Goal: Task Accomplishment & Management: Manage account settings

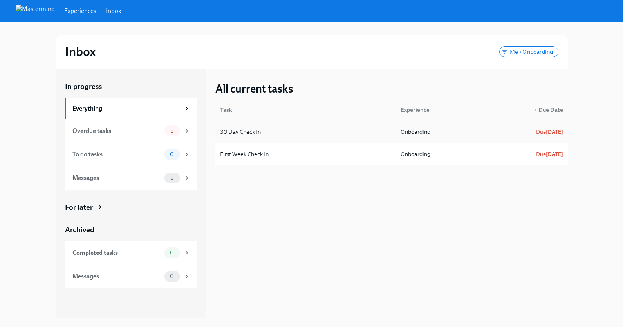
click at [448, 131] on div "Onboarding" at bounding box center [440, 132] width 93 height 16
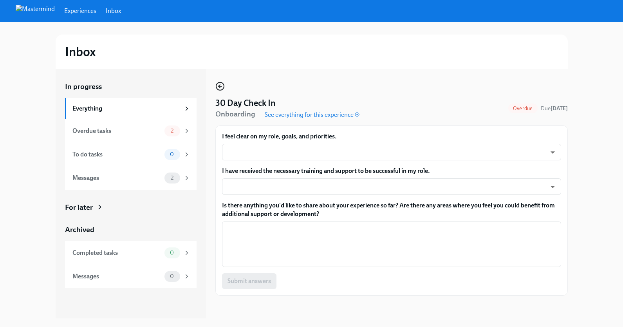
click at [221, 85] on icon "button" at bounding box center [219, 85] width 9 height 9
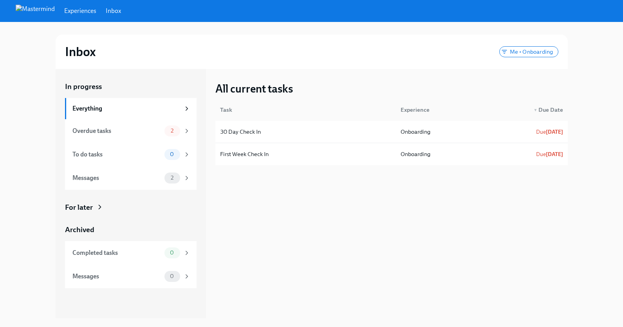
click at [537, 108] on span "▼" at bounding box center [536, 110] width 4 height 4
click at [96, 9] on link "Experiences" at bounding box center [80, 11] width 32 height 9
click at [121, 9] on link "Inbox" at bounding box center [113, 11] width 15 height 9
click at [370, 133] on div "4 Schedule First Name 's Check Ins" at bounding box center [306, 132] width 178 height 16
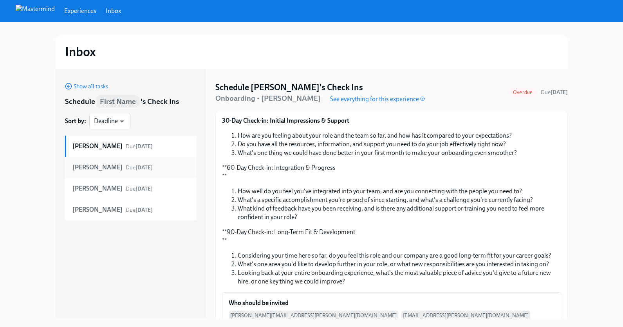
click at [70, 169] on div "Adeeb Niknam Due Jul 12th" at bounding box center [131, 167] width 132 height 21
click at [70, 190] on div "Jaclyn Hamric Due Jul 12th" at bounding box center [131, 188] width 132 height 21
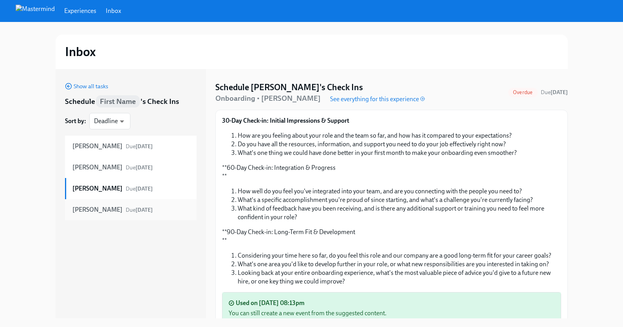
click at [78, 210] on strong "Adrian Cortez" at bounding box center [97, 209] width 50 height 9
click at [161, 190] on div "Jaclyn Hamric Due Jul 12th" at bounding box center [131, 188] width 118 height 9
click at [80, 87] on span "Show all tasks" at bounding box center [86, 86] width 43 height 8
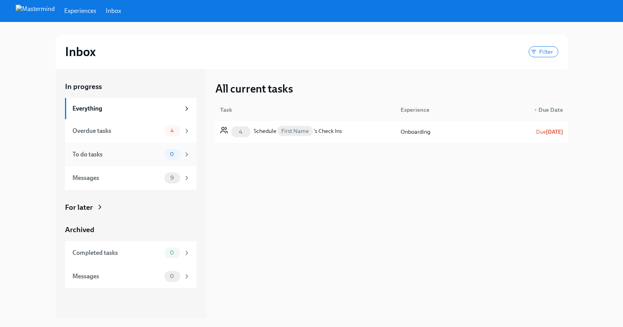
click at [129, 155] on div "To do tasks" at bounding box center [116, 154] width 89 height 9
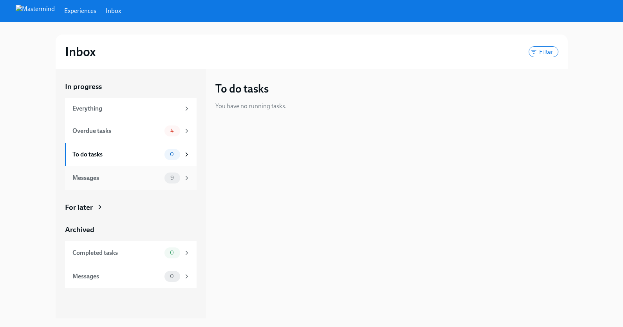
click at [130, 180] on div "Messages" at bounding box center [116, 178] width 89 height 9
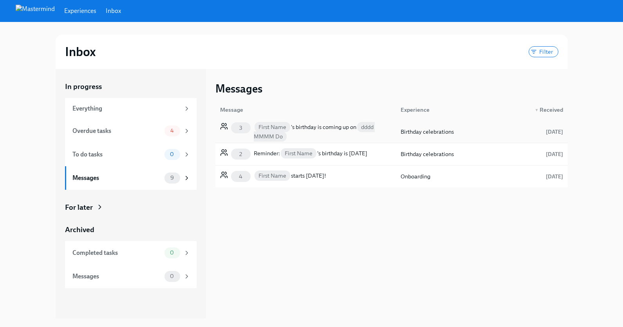
click at [338, 137] on div "First Name 's birthday is coming up on dddd MMMM Do" at bounding box center [323, 131] width 138 height 19
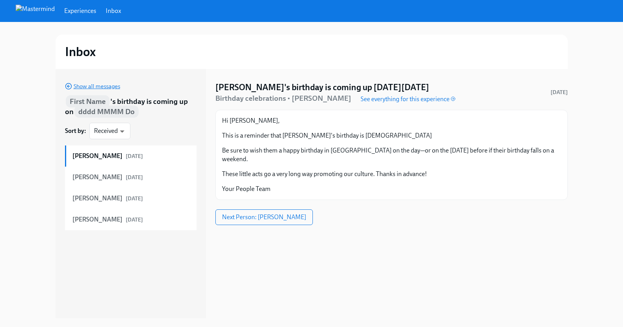
click at [80, 84] on span "Show all messages" at bounding box center [92, 86] width 55 height 8
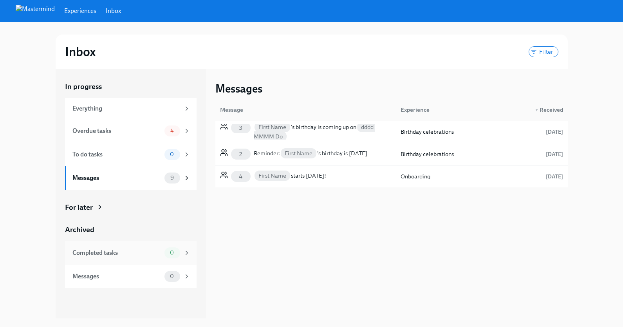
click at [107, 252] on div "Completed tasks" at bounding box center [116, 252] width 89 height 9
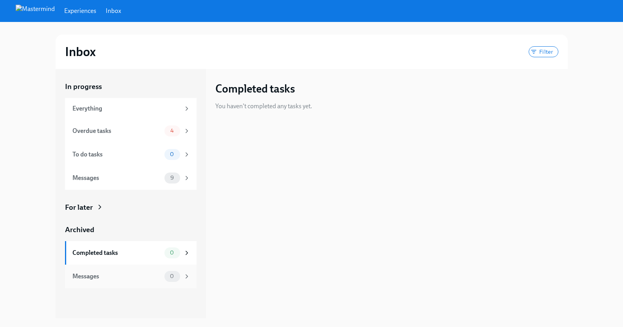
click at [115, 276] on div "Messages" at bounding box center [116, 276] width 89 height 9
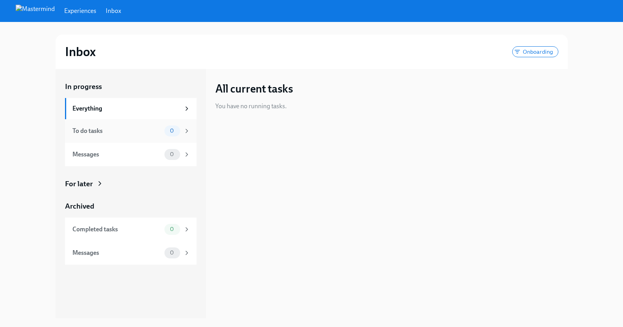
click at [139, 125] on div "To do tasks 0" at bounding box center [131, 130] width 118 height 11
click at [121, 10] on link "Inbox" at bounding box center [113, 11] width 15 height 9
click at [133, 228] on div "Completed tasks" at bounding box center [116, 229] width 89 height 9
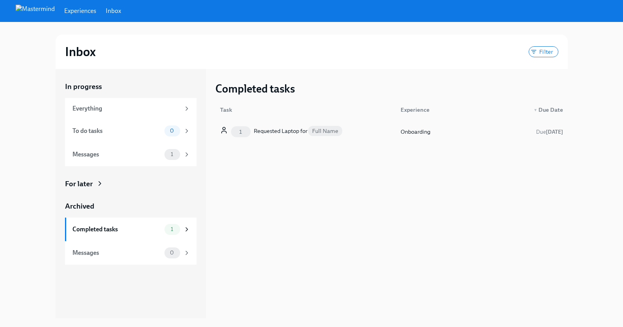
click at [372, 134] on div "1 Requested Laptop for Full Name" at bounding box center [306, 132] width 178 height 16
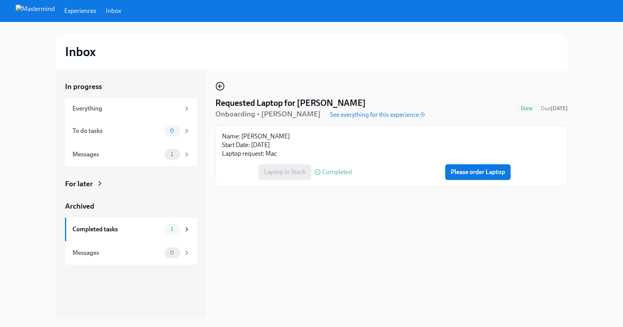
click at [220, 86] on icon "button" at bounding box center [220, 86] width 3 height 0
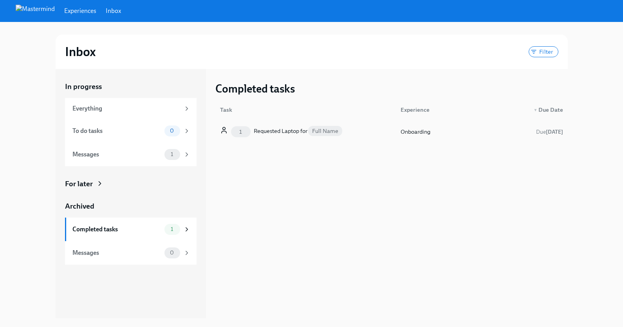
click at [354, 134] on div "1 Requested Laptop for Full Name" at bounding box center [306, 132] width 178 height 16
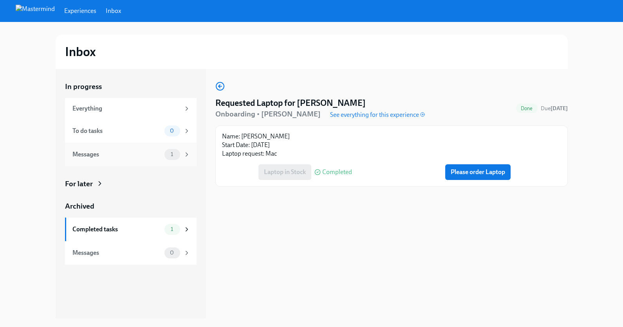
click at [134, 157] on div "Messages" at bounding box center [116, 154] width 89 height 9
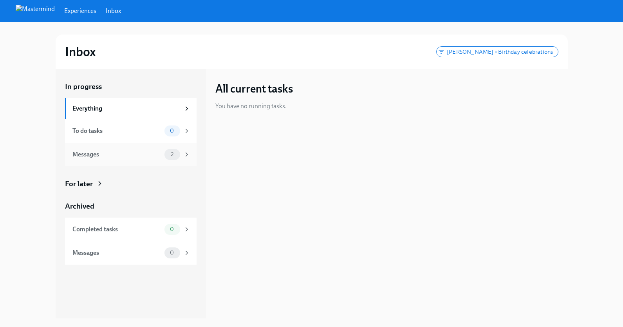
click at [134, 157] on div "Messages" at bounding box center [116, 154] width 89 height 9
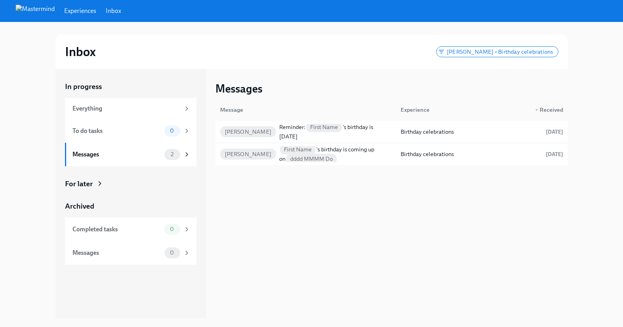
click at [121, 9] on link "Inbox" at bounding box center [113, 11] width 15 height 9
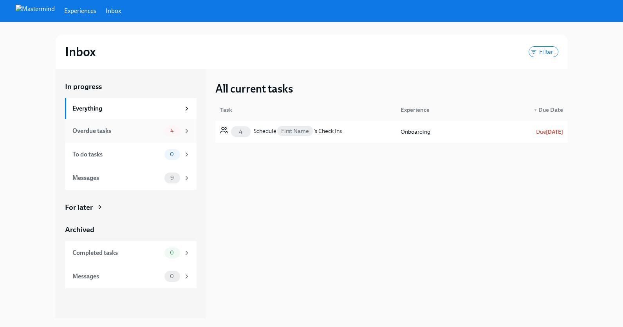
click at [137, 131] on div "Overdue tasks" at bounding box center [116, 131] width 89 height 9
click at [125, 155] on div "To do tasks" at bounding box center [116, 154] width 89 height 9
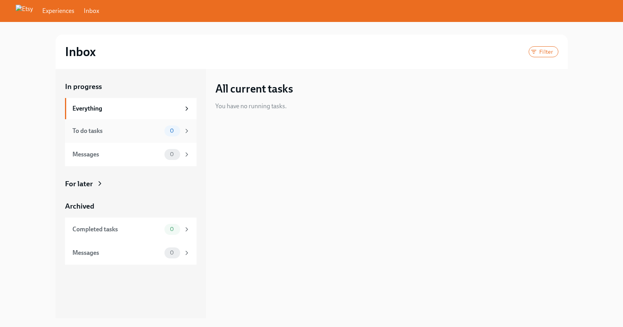
click at [125, 127] on div "To do tasks" at bounding box center [116, 131] width 89 height 9
click at [130, 153] on div "Messages" at bounding box center [116, 154] width 89 height 9
click at [136, 229] on div "Completed tasks" at bounding box center [116, 229] width 89 height 9
click at [118, 255] on div "Messages" at bounding box center [116, 252] width 89 height 9
click at [117, 103] on div "Everything" at bounding box center [131, 108] width 132 height 21
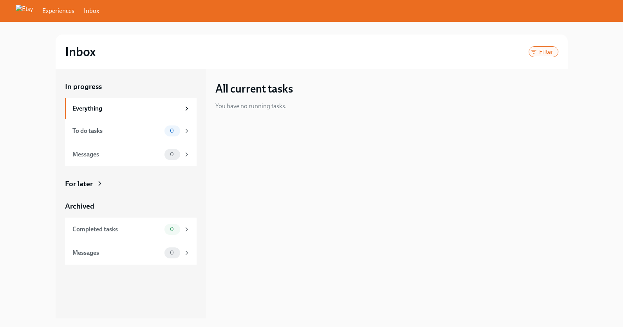
click at [551, 51] on span "Filter" at bounding box center [546, 52] width 23 height 6
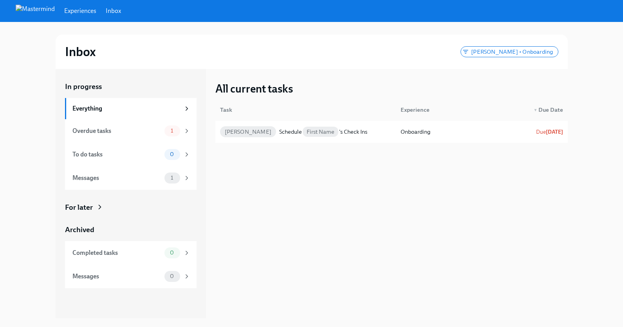
click at [121, 9] on link "Inbox" at bounding box center [113, 11] width 15 height 9
click at [372, 127] on div "4 Schedule First Name 's Check Ins" at bounding box center [306, 132] width 178 height 16
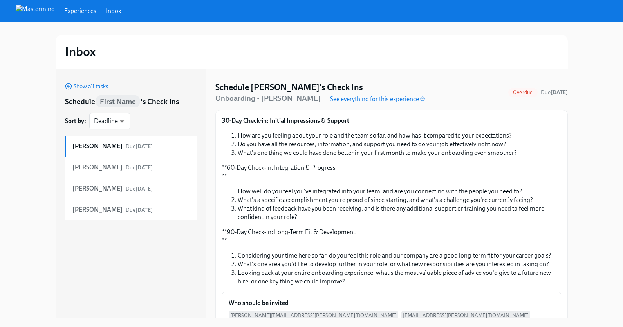
click at [77, 87] on span "Show all tasks" at bounding box center [86, 86] width 43 height 8
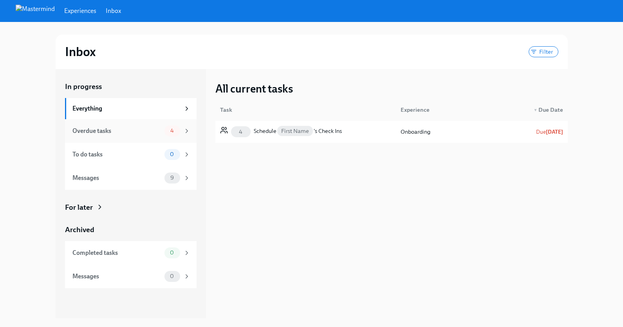
click at [137, 130] on div "Overdue tasks" at bounding box center [116, 131] width 89 height 9
click at [188, 130] on icon at bounding box center [186, 130] width 7 height 7
click at [166, 108] on div "Everything" at bounding box center [126, 108] width 108 height 9
click at [362, 133] on div "4 Schedule First Name 's Check Ins" at bounding box center [306, 132] width 178 height 16
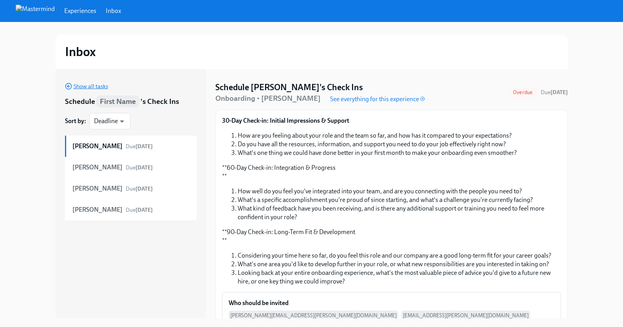
click at [68, 85] on icon "button" at bounding box center [68, 86] width 7 height 7
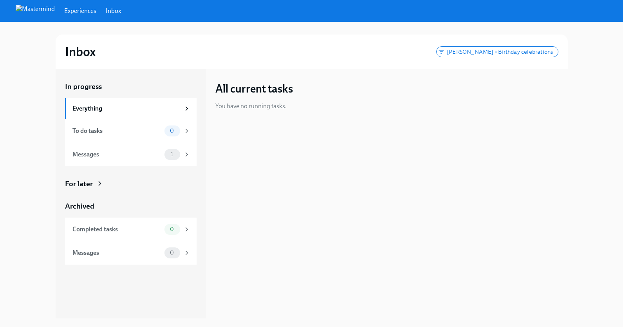
click at [121, 11] on link "Inbox" at bounding box center [113, 11] width 15 height 9
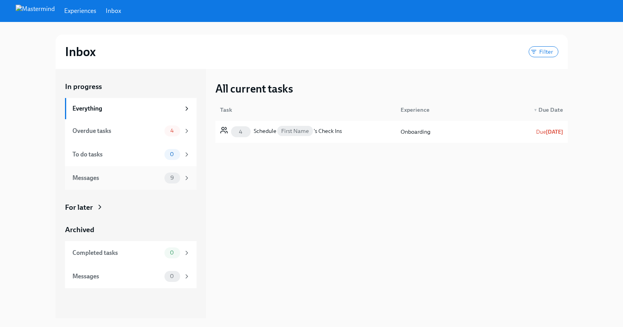
click at [117, 180] on div "Messages" at bounding box center [116, 178] width 89 height 9
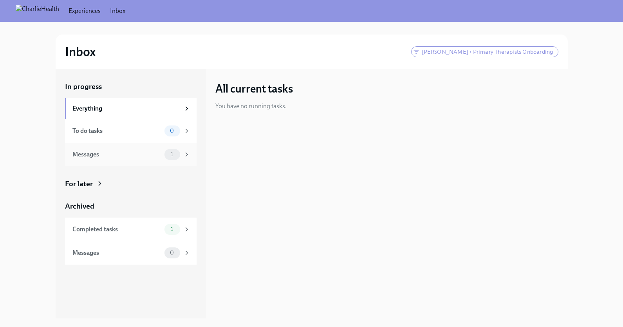
click at [115, 157] on div "Messages" at bounding box center [116, 154] width 89 height 9
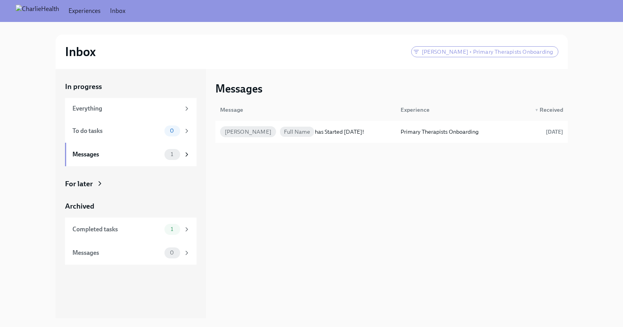
click at [125, 9] on link "Inbox" at bounding box center [117, 11] width 15 height 9
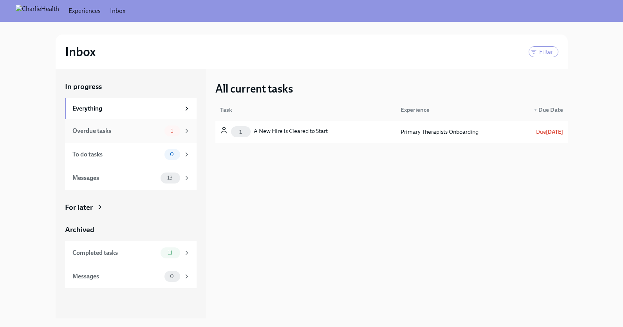
click at [134, 131] on div "Overdue tasks" at bounding box center [116, 131] width 89 height 9
click at [125, 179] on div "Messages" at bounding box center [114, 178] width 85 height 9
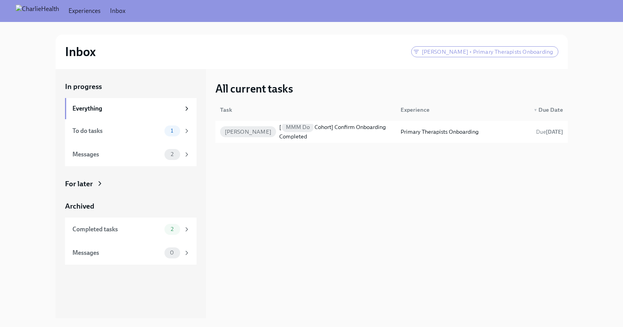
click at [125, 13] on link "Inbox" at bounding box center [117, 11] width 15 height 9
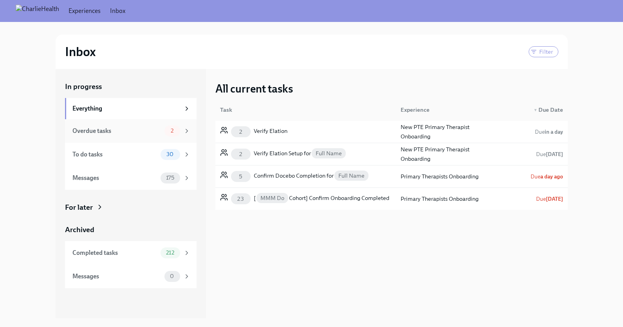
click at [125, 134] on div "Overdue tasks" at bounding box center [116, 131] width 89 height 9
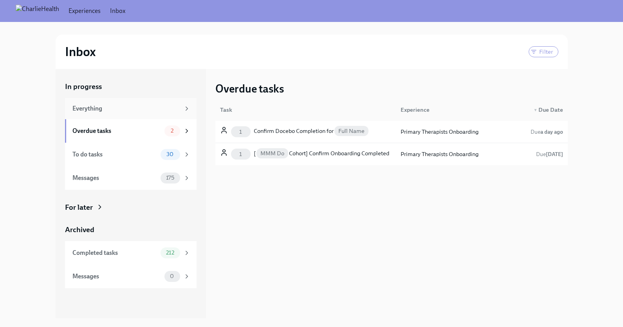
click at [129, 108] on div "Everything" at bounding box center [126, 108] width 108 height 9
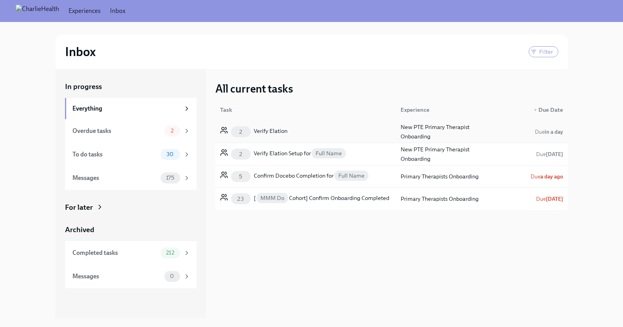
click at [309, 130] on div "2 Verify Elation" at bounding box center [306, 132] width 178 height 16
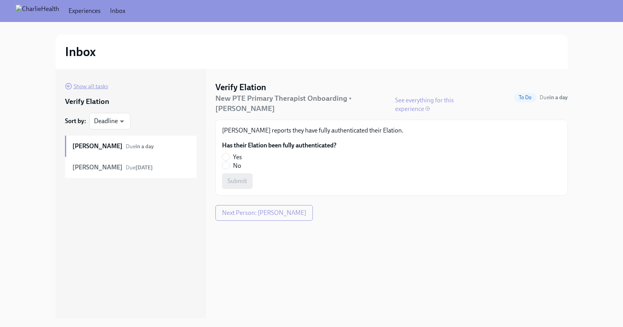
click at [80, 87] on span "Show all tasks" at bounding box center [86, 86] width 43 height 8
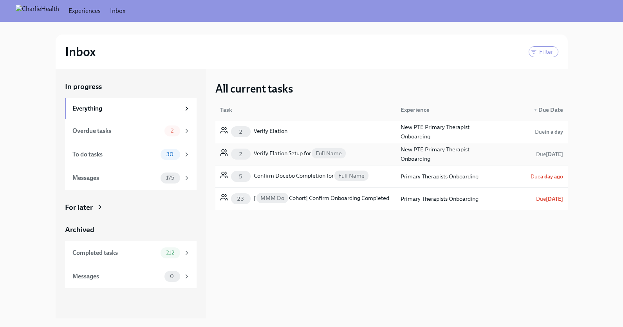
click at [286, 151] on div "Verify Elation Setup for Full Name" at bounding box center [300, 153] width 93 height 11
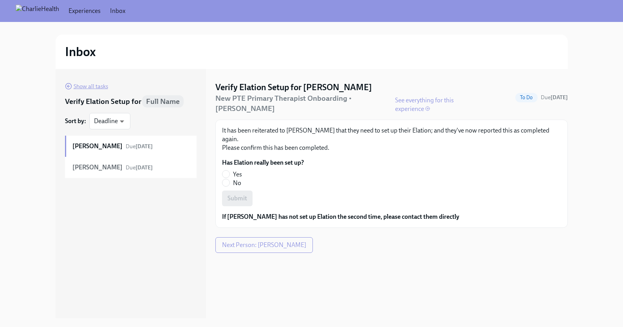
click at [88, 85] on span "Show all tasks" at bounding box center [86, 86] width 43 height 8
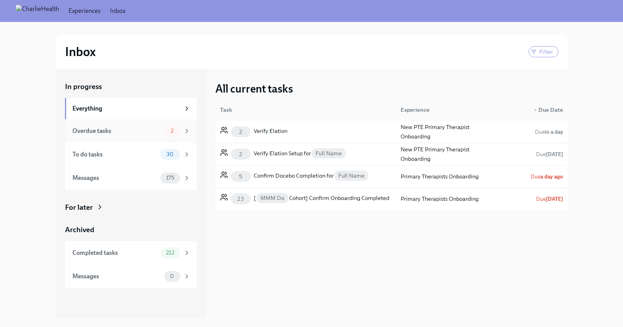
click at [128, 129] on div "Overdue tasks" at bounding box center [116, 131] width 89 height 9
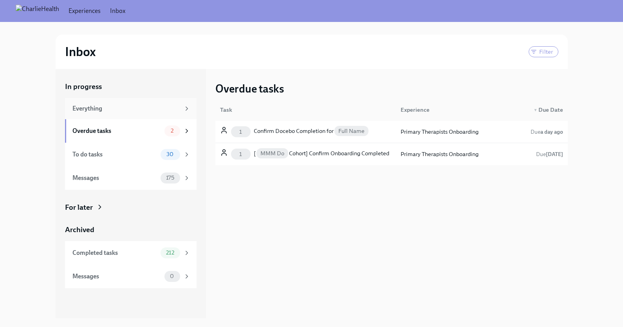
click at [123, 109] on div "Everything" at bounding box center [126, 108] width 108 height 9
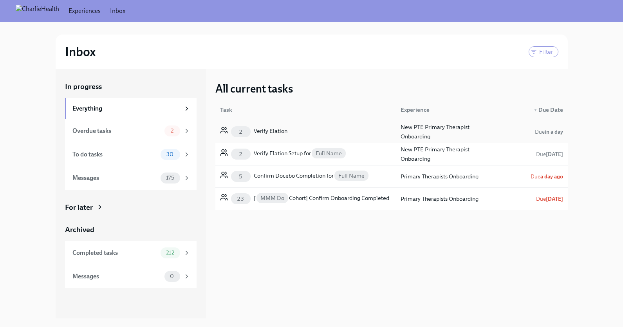
click at [299, 131] on div "2 Verify Elation" at bounding box center [306, 132] width 178 height 16
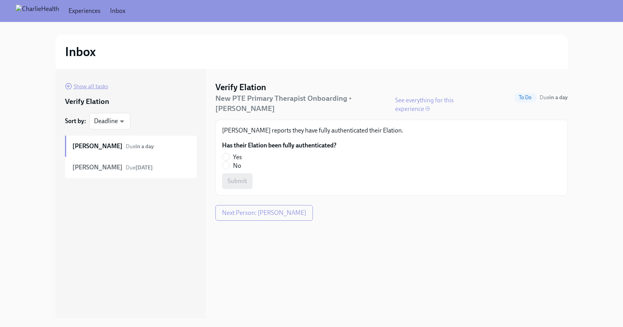
click at [92, 85] on span "Show all tasks" at bounding box center [86, 86] width 43 height 8
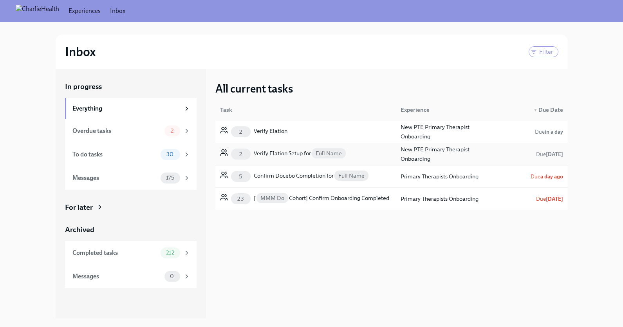
click at [374, 155] on div "2 Verify Elation Setup for Full Name" at bounding box center [306, 154] width 178 height 16
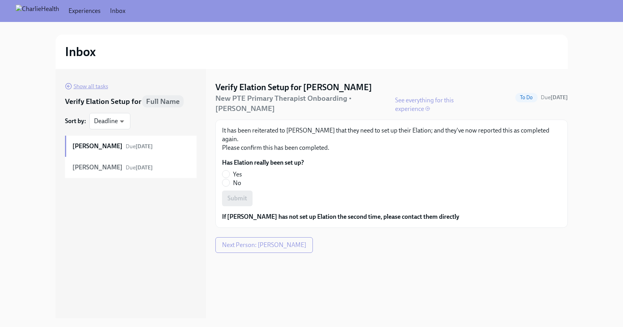
click at [81, 85] on span "Show all tasks" at bounding box center [86, 86] width 43 height 8
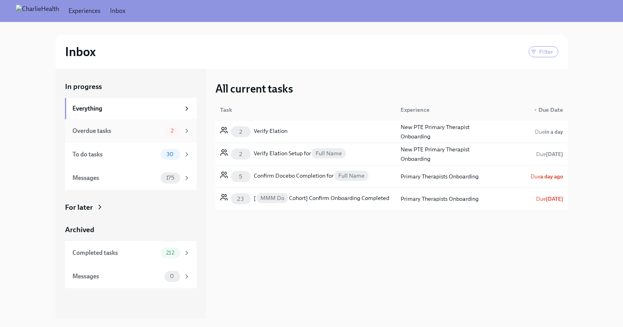
click at [133, 131] on div "Overdue tasks" at bounding box center [116, 131] width 89 height 9
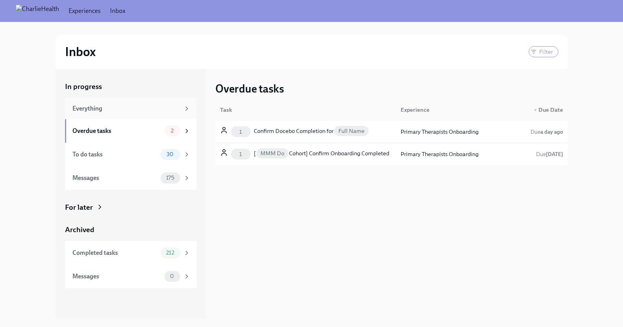
click at [113, 107] on div "Everything" at bounding box center [126, 108] width 108 height 9
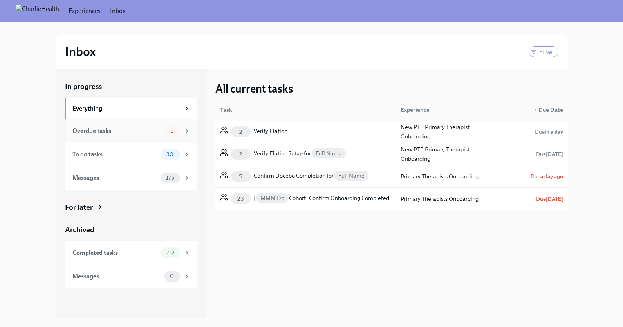
click at [119, 127] on div "Overdue tasks" at bounding box center [116, 131] width 89 height 9
